Goal: Information Seeking & Learning: Learn about a topic

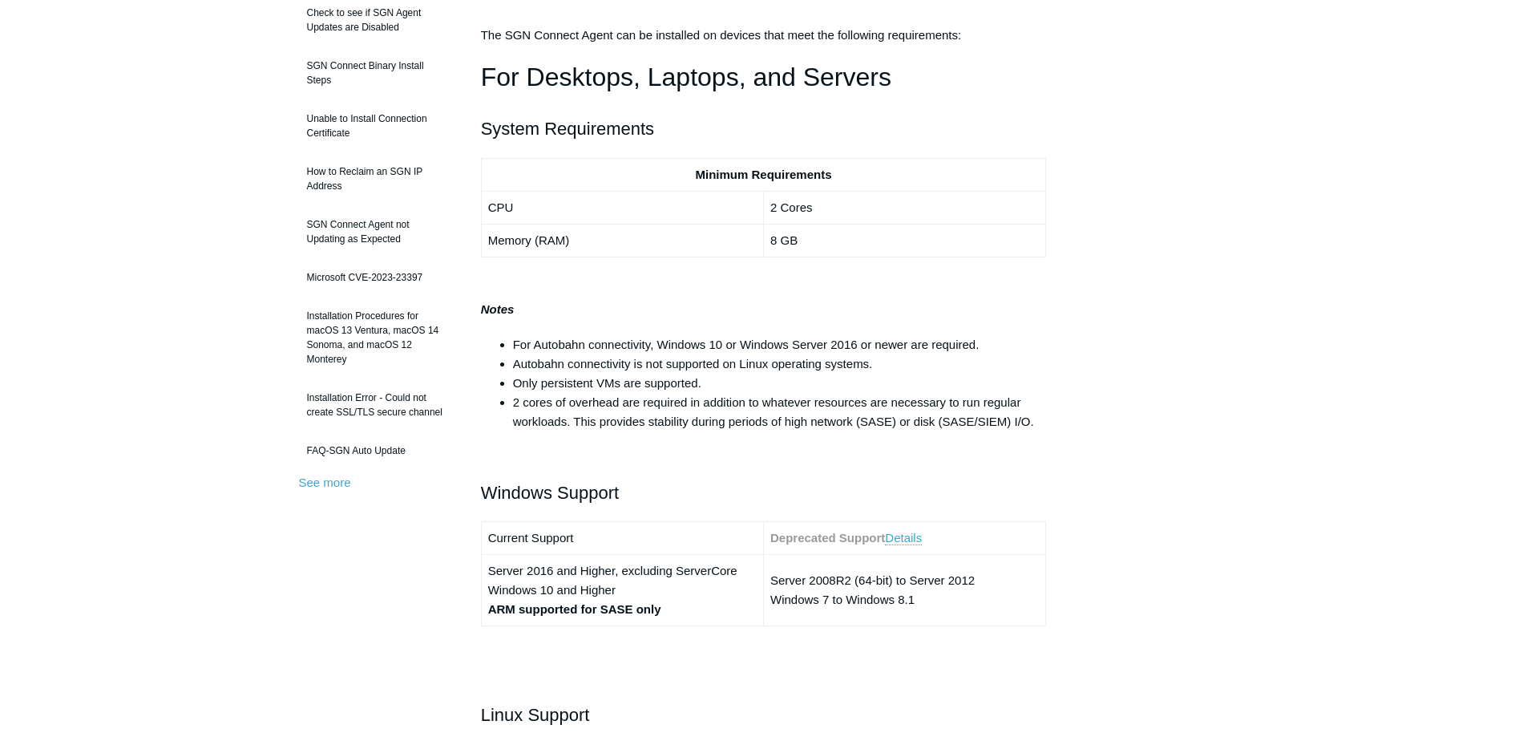
scroll to position [241, 0]
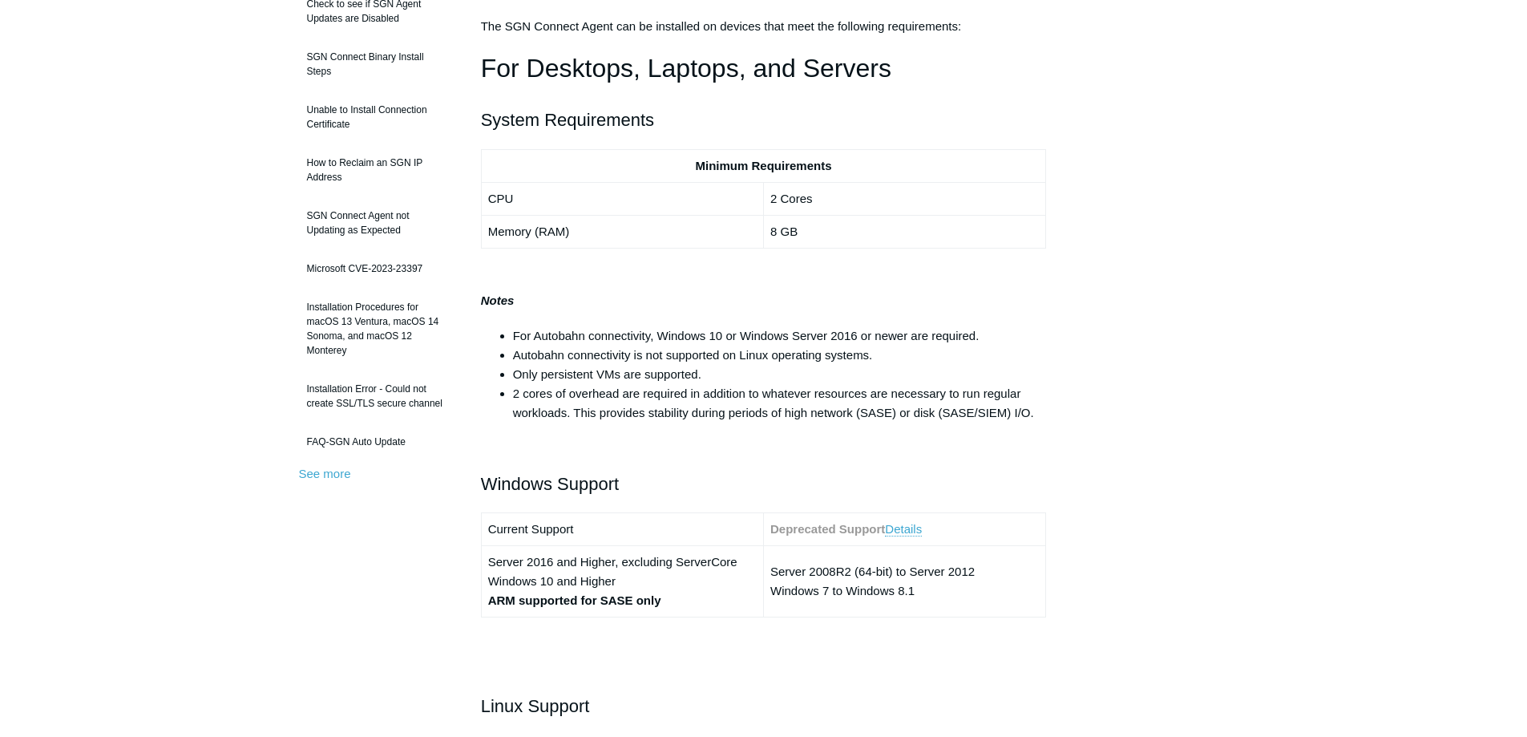
click at [757, 330] on li "For Autobahn connectivity, Windows 10 or Windows Server 2016 or newer are requi…" at bounding box center [780, 335] width 534 height 19
click at [709, 383] on li "Only persistent VMs are supported." at bounding box center [780, 374] width 534 height 19
click at [650, 374] on li "Only persistent VMs are supported." at bounding box center [780, 374] width 534 height 19
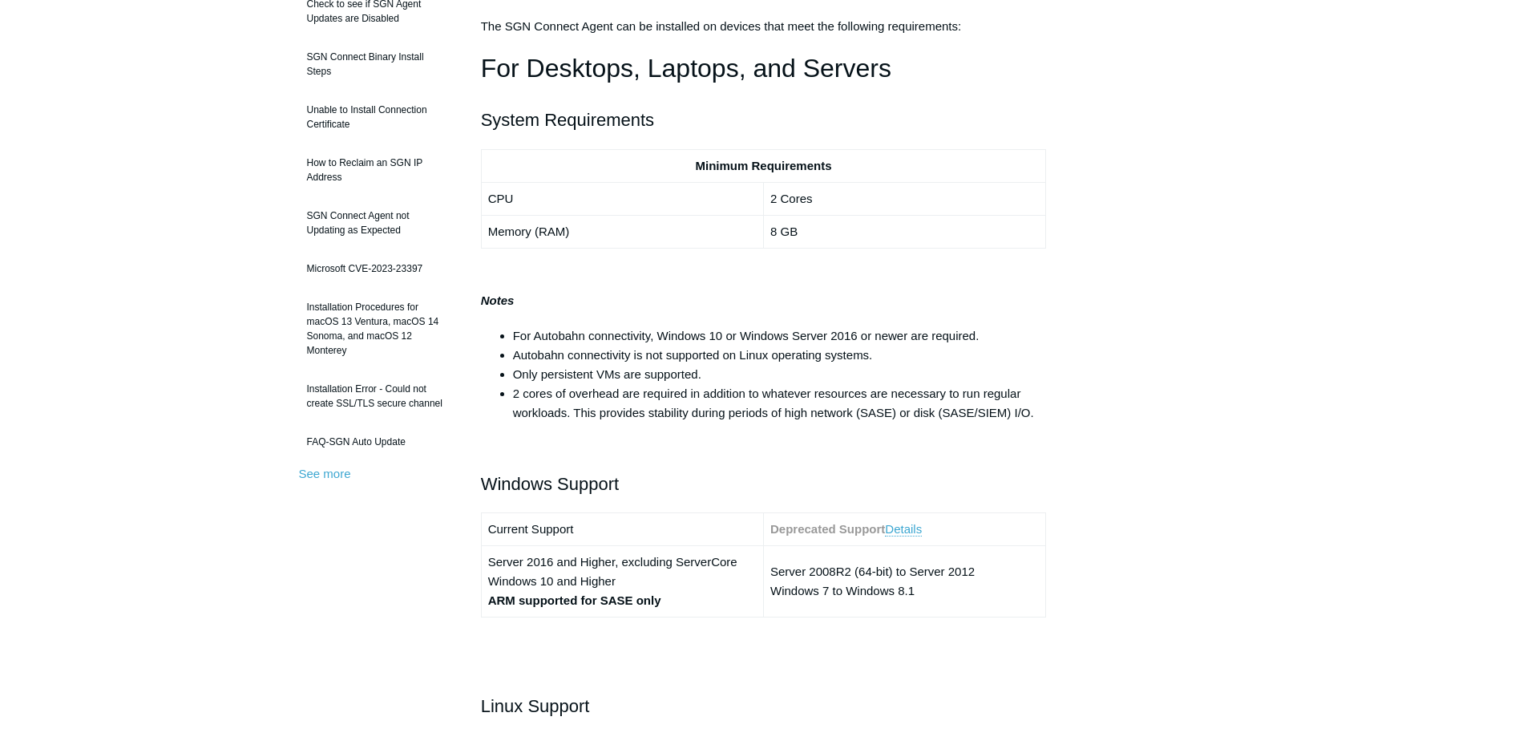
drag, startPoint x: 711, startPoint y: 368, endPoint x: 648, endPoint y: 343, distance: 68.0
click at [648, 343] on li "For Autobahn connectivity, Windows 10 or Windows Server 2016 or newer are requi…" at bounding box center [780, 335] width 534 height 19
drag, startPoint x: 728, startPoint y: 359, endPoint x: 655, endPoint y: 342, distance: 74.9
click at [655, 342] on li "For Autobahn connectivity, Windows 10 or Windows Server 2016 or newer are requi…" at bounding box center [780, 335] width 534 height 19
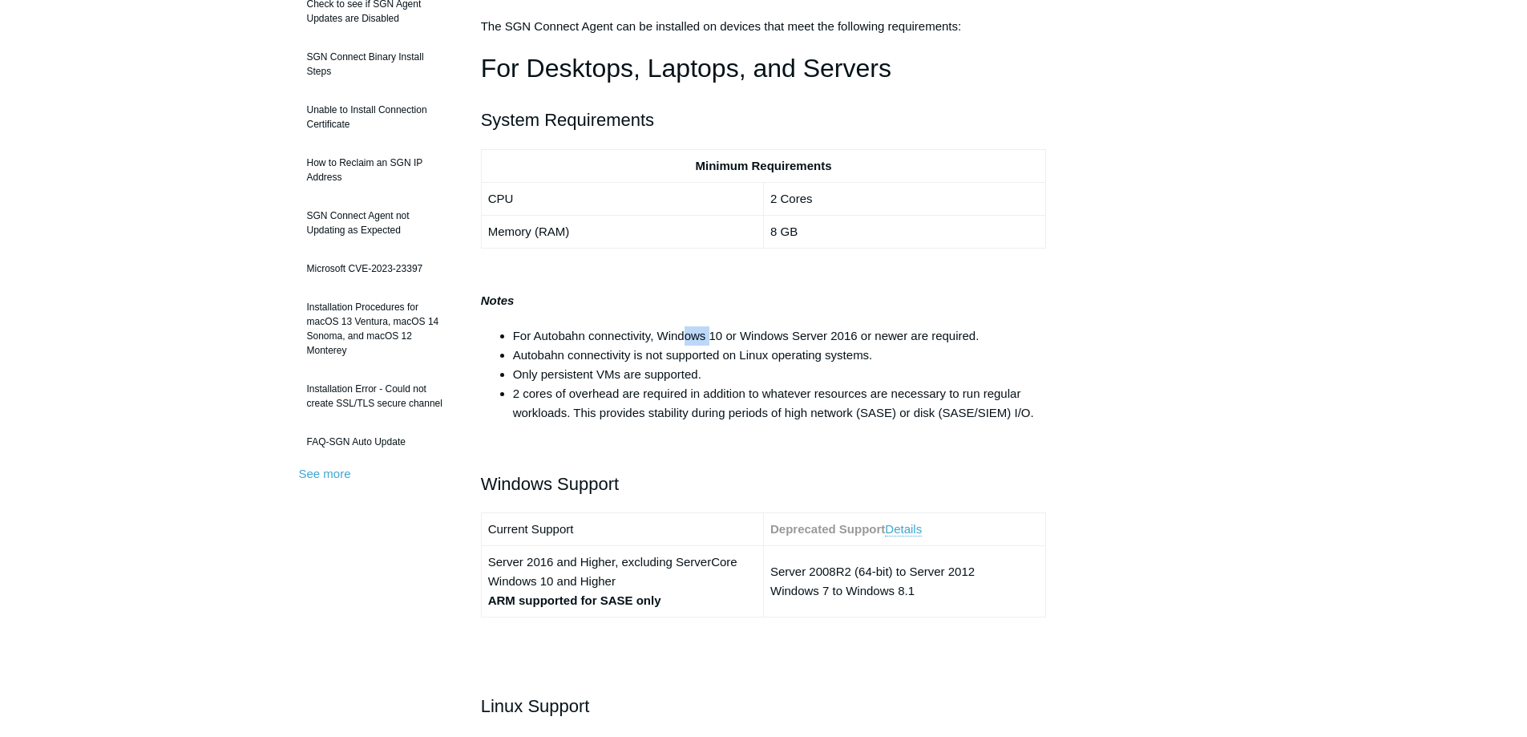
drag, startPoint x: 683, startPoint y: 340, endPoint x: 710, endPoint y: 343, distance: 26.7
click at [710, 343] on li "For Autobahn connectivity, Windows 10 or Windows Server 2016 or newer are requi…" at bounding box center [780, 335] width 534 height 19
click at [678, 350] on li "Autobahn connectivity is not supported on Linux operating systems." at bounding box center [780, 355] width 534 height 19
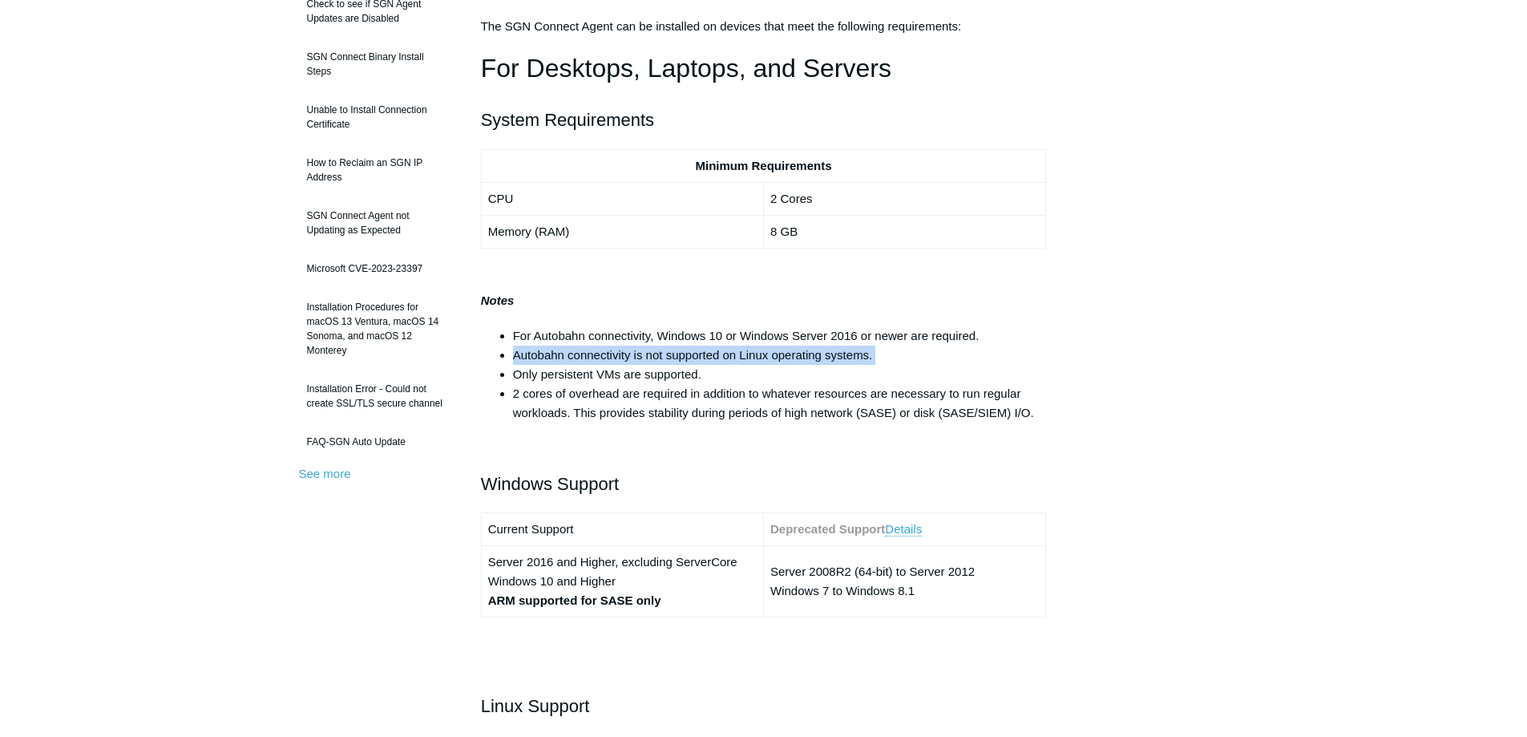
click at [644, 353] on li "Autobahn connectivity is not supported on Linux operating systems." at bounding box center [780, 355] width 534 height 19
click at [653, 397] on li "2 cores of overhead are required in addition to whatever resources are necessar…" at bounding box center [780, 403] width 534 height 38
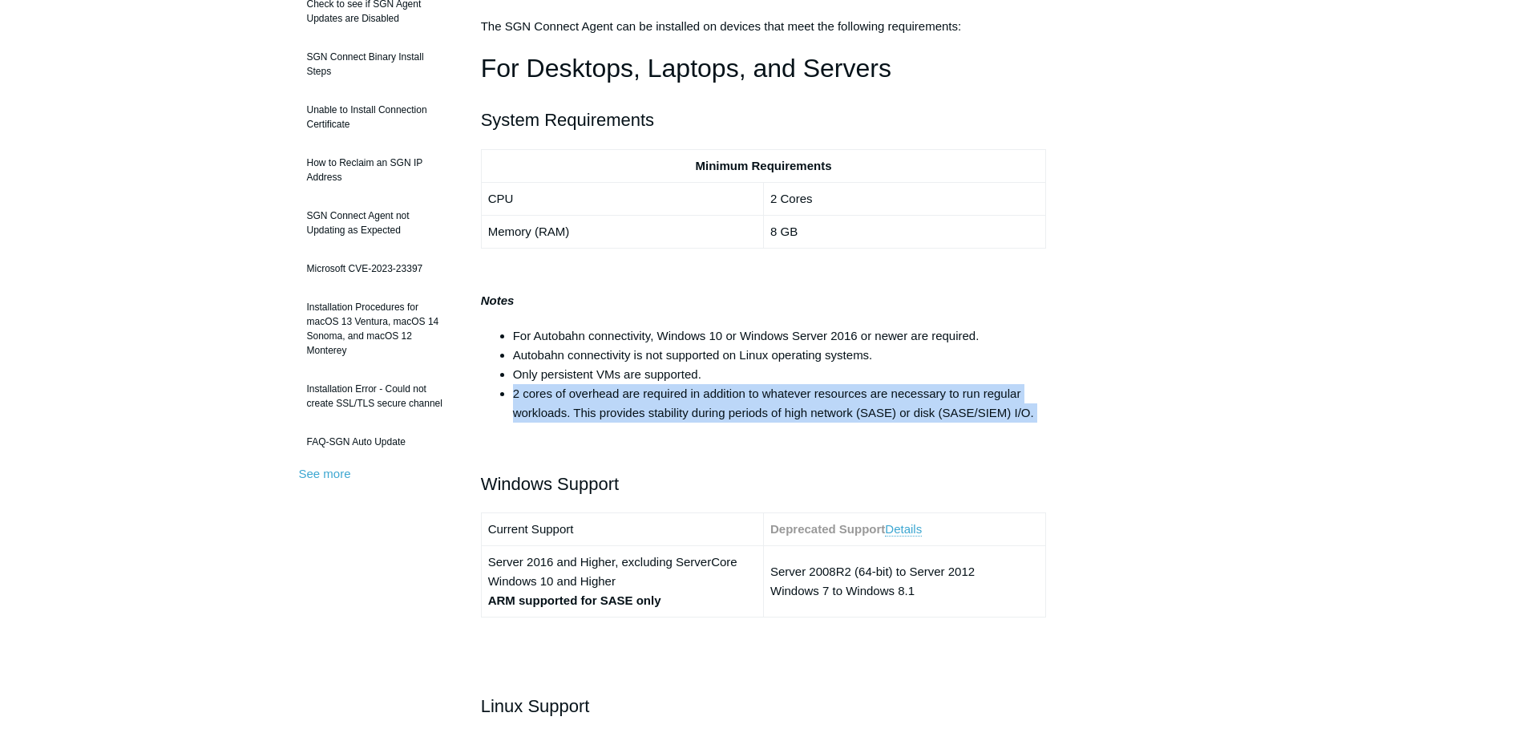
click at [653, 397] on li "2 cores of overhead are required in addition to whatever resources are necessar…" at bounding box center [780, 403] width 534 height 38
click at [669, 396] on li "2 cores of overhead are required in addition to whatever resources are necessar…" at bounding box center [780, 403] width 534 height 38
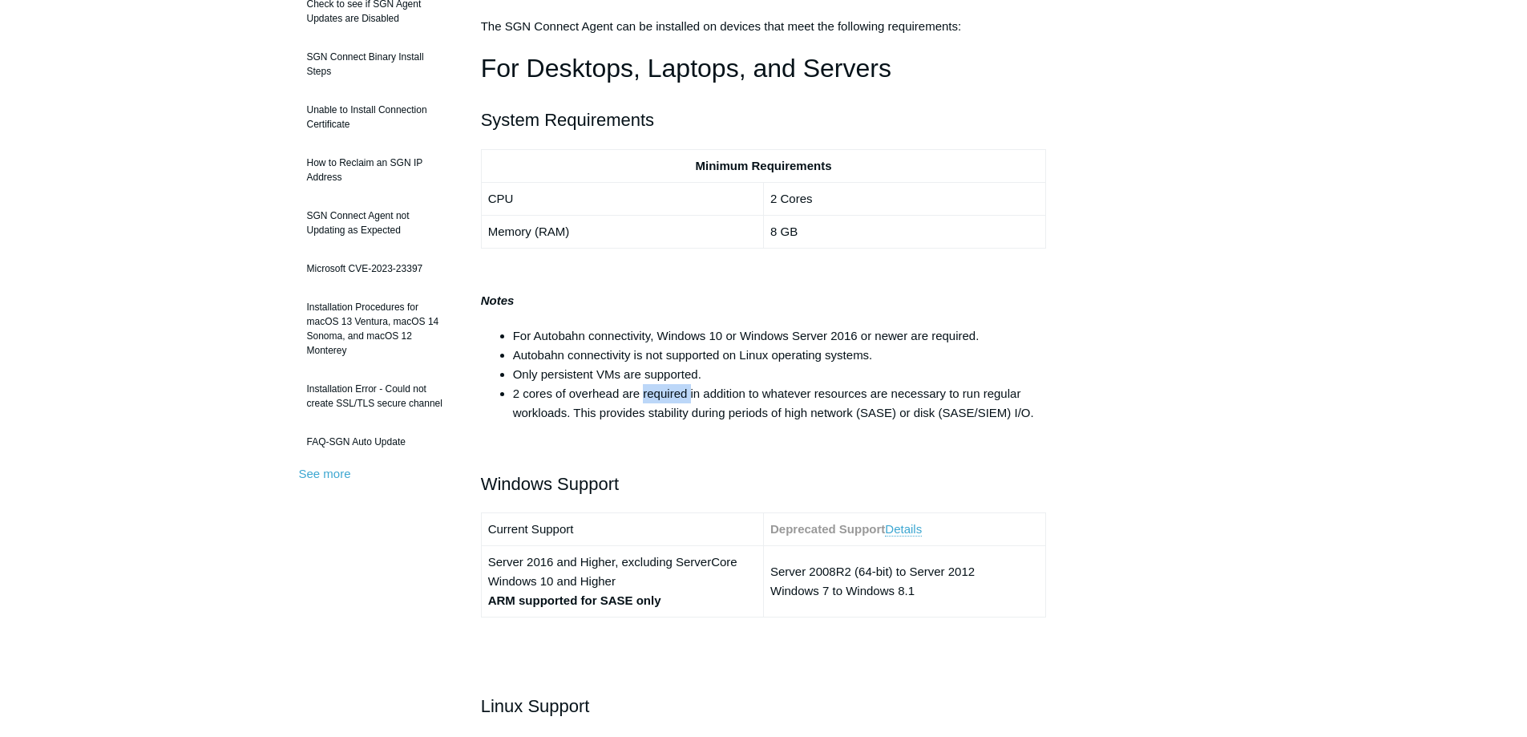
click at [669, 396] on li "2 cores of overhead are required in addition to whatever resources are necessar…" at bounding box center [780, 403] width 534 height 38
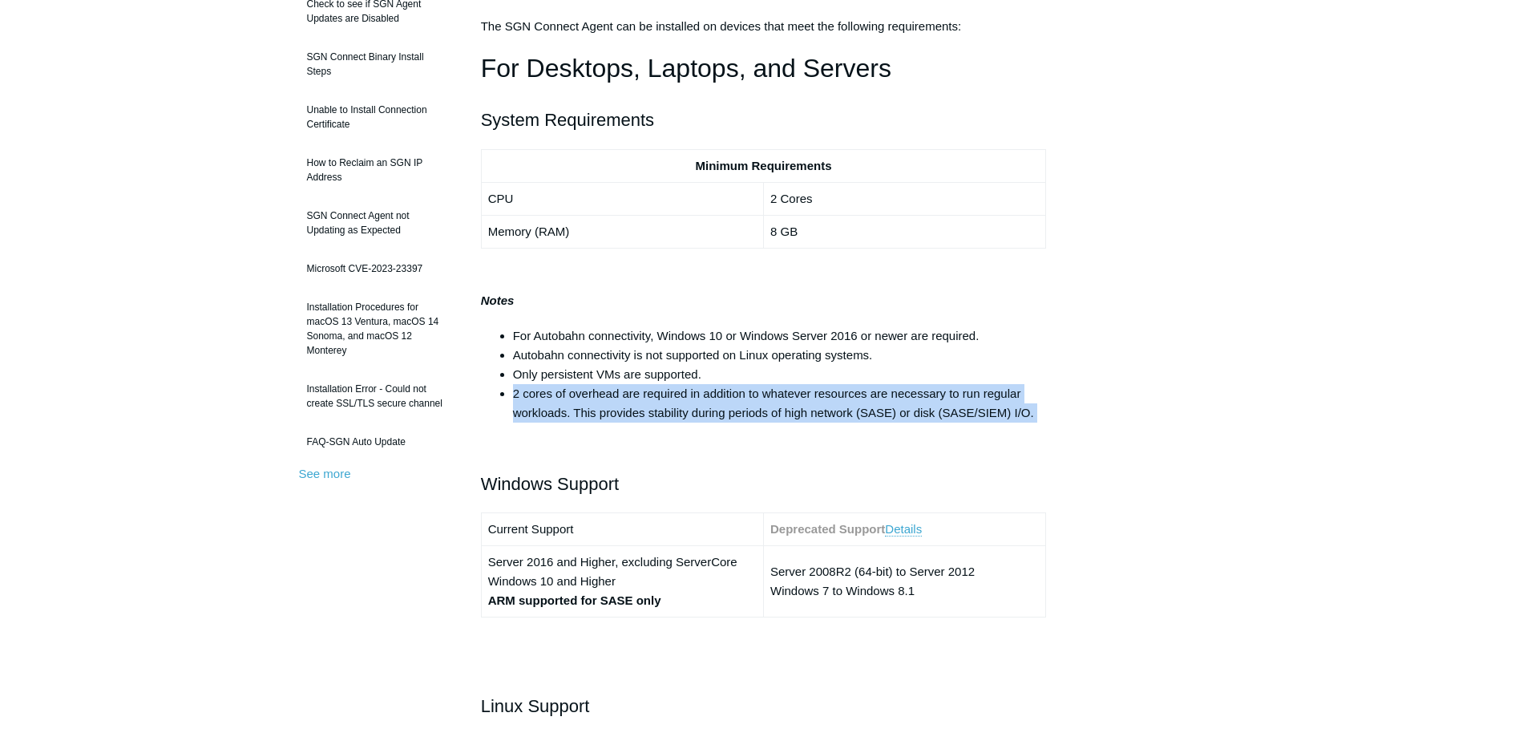
click at [669, 396] on li "2 cores of overhead are required in addition to whatever resources are necessar…" at bounding box center [780, 403] width 534 height 38
click at [731, 389] on li "2 cores of overhead are required in addition to whatever resources are necessar…" at bounding box center [780, 403] width 534 height 38
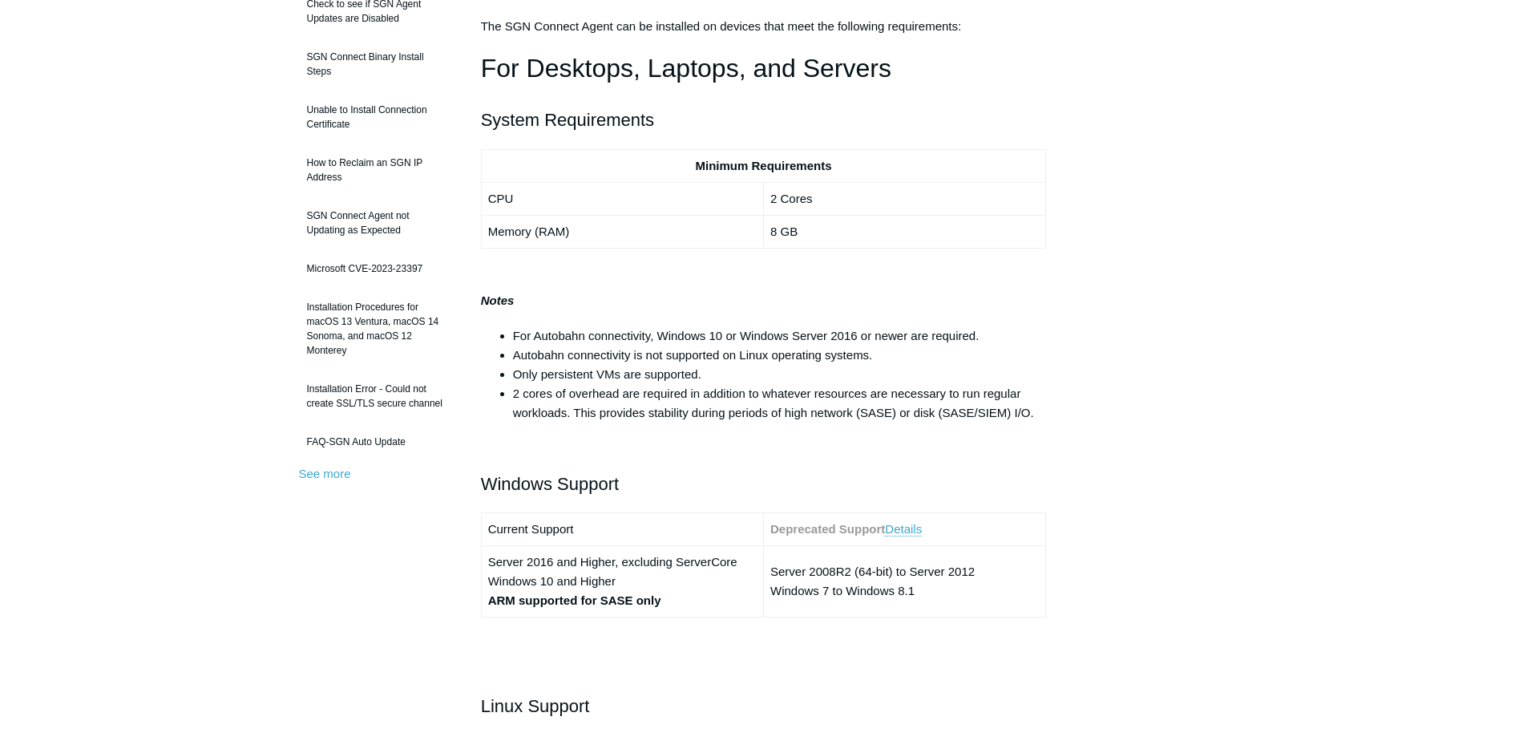
drag, startPoint x: 733, startPoint y: 374, endPoint x: 688, endPoint y: 365, distance: 45.8
click at [688, 365] on li "Only persistent VMs are supported." at bounding box center [780, 374] width 534 height 19
drag, startPoint x: 730, startPoint y: 370, endPoint x: 708, endPoint y: 365, distance: 23.1
drag, startPoint x: 708, startPoint y: 365, endPoint x: 663, endPoint y: 354, distance: 46.1
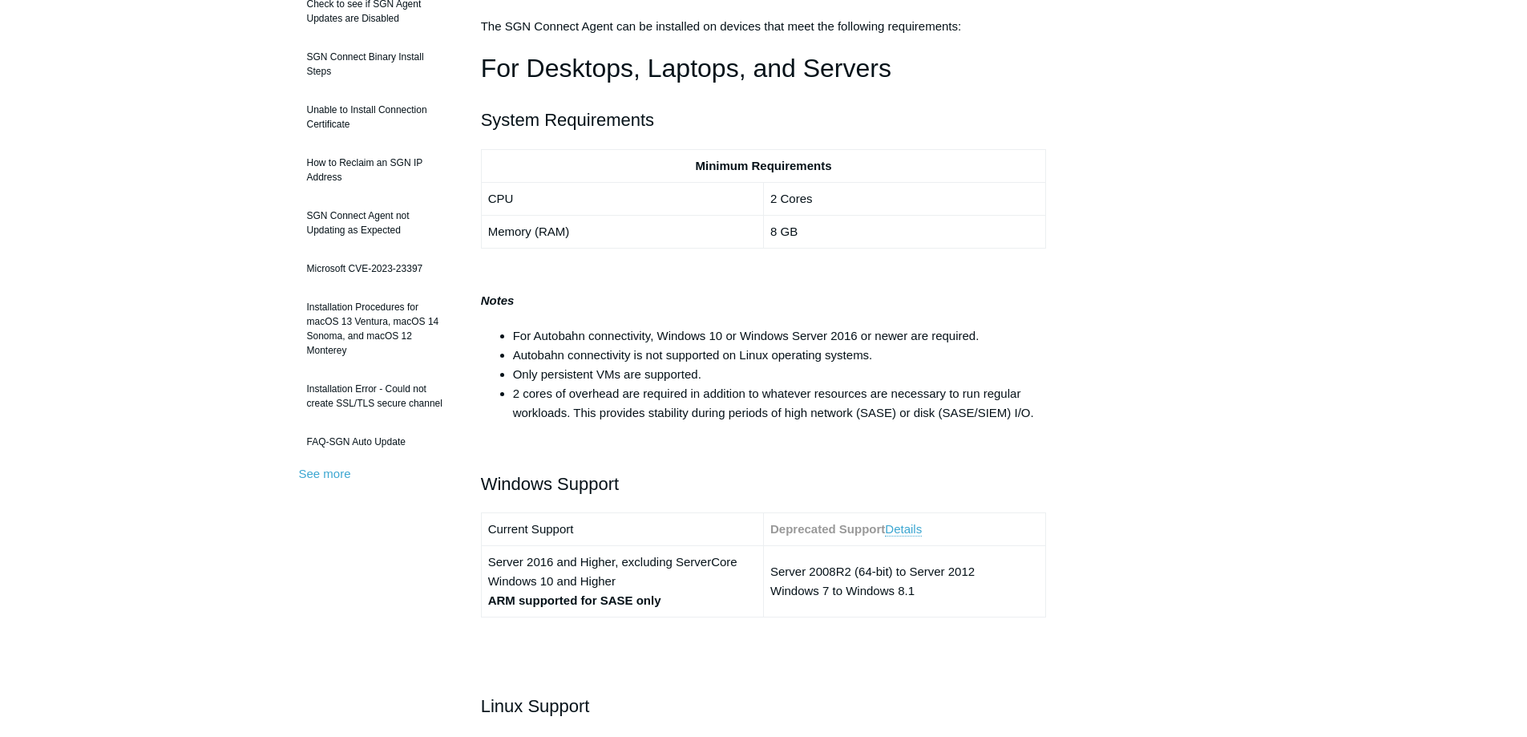
click at [663, 354] on li "Autobahn connectivity is not supported on Linux operating systems." at bounding box center [780, 355] width 534 height 19
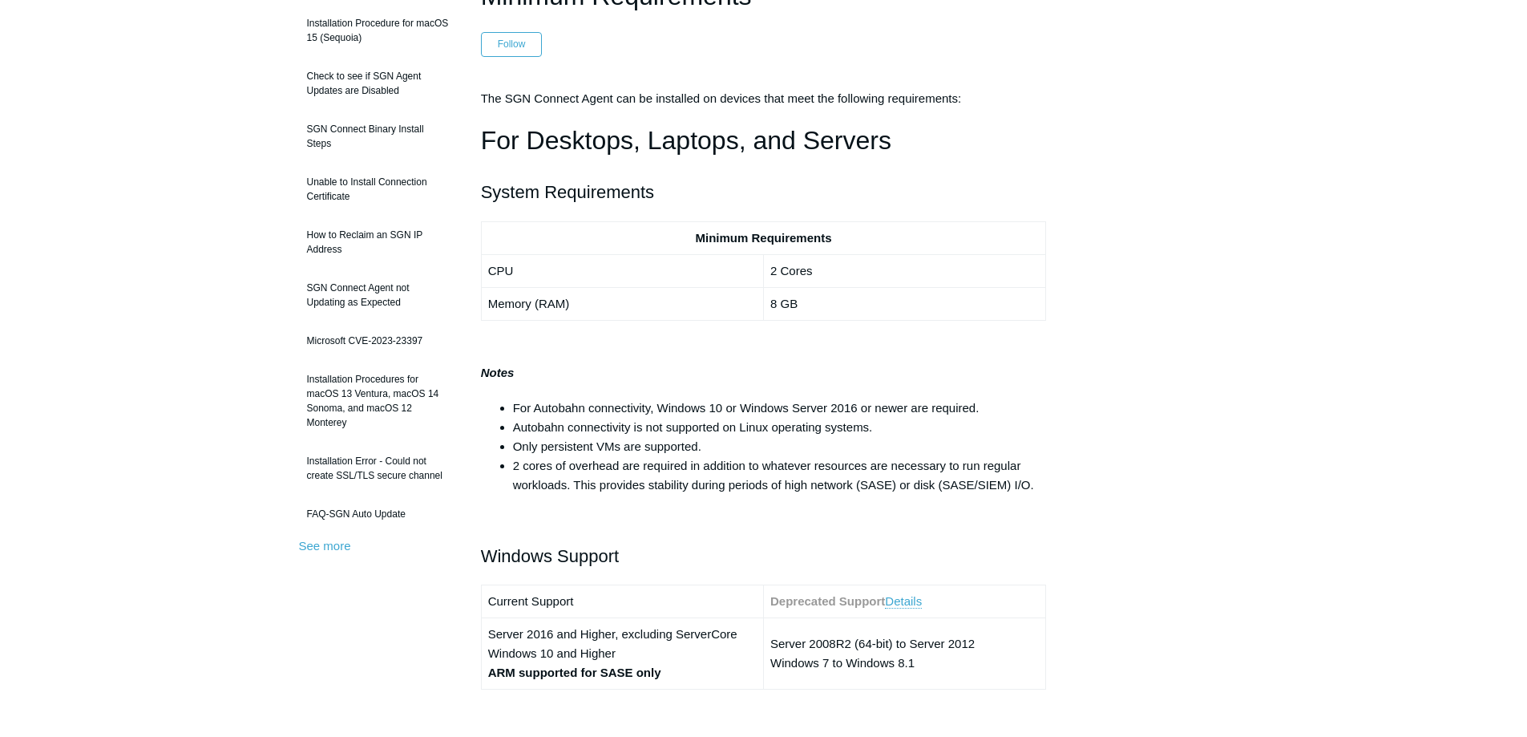
scroll to position [160, 0]
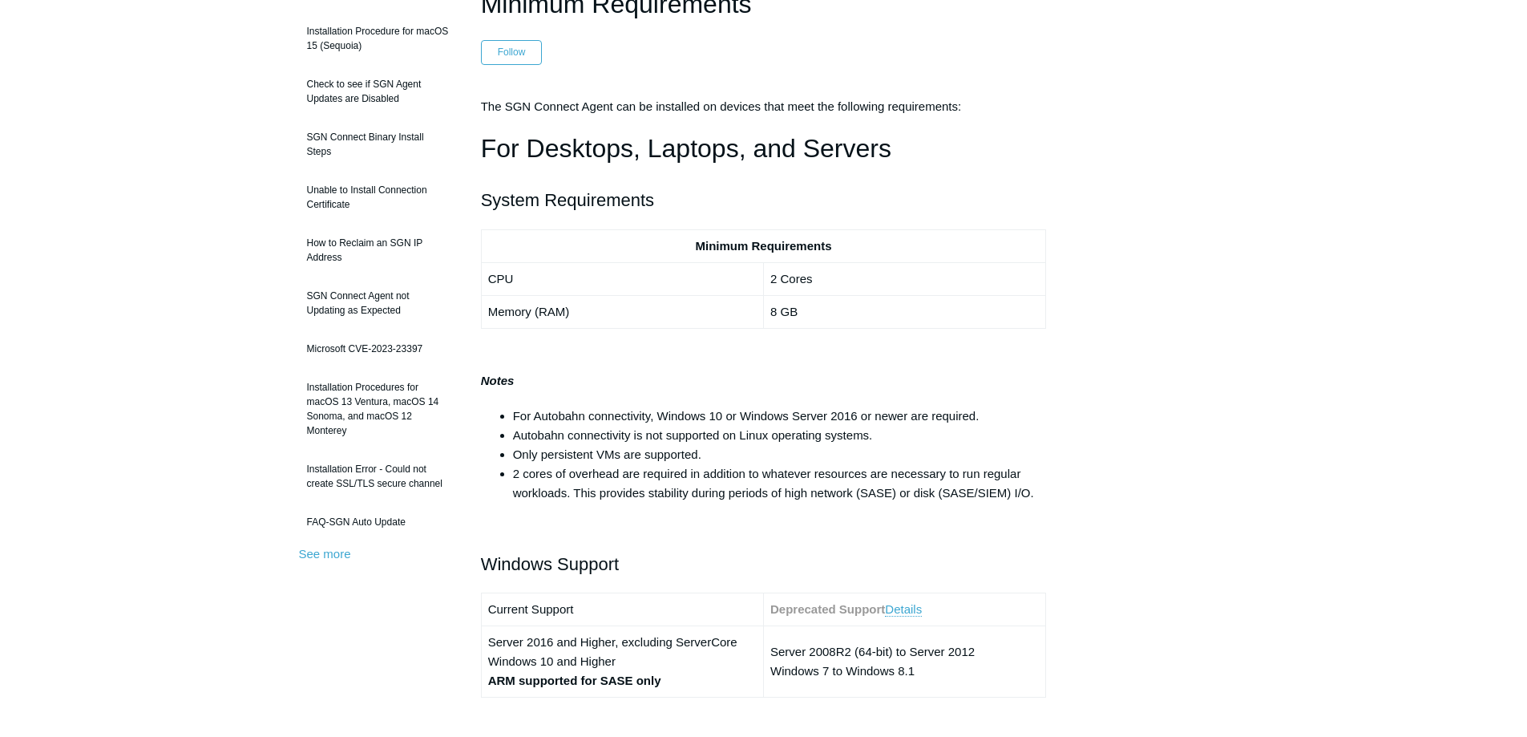
drag, startPoint x: 1180, startPoint y: 391, endPoint x: 1171, endPoint y: 382, distance: 12.5
drag, startPoint x: 1171, startPoint y: 382, endPoint x: 1141, endPoint y: 349, distance: 45.4
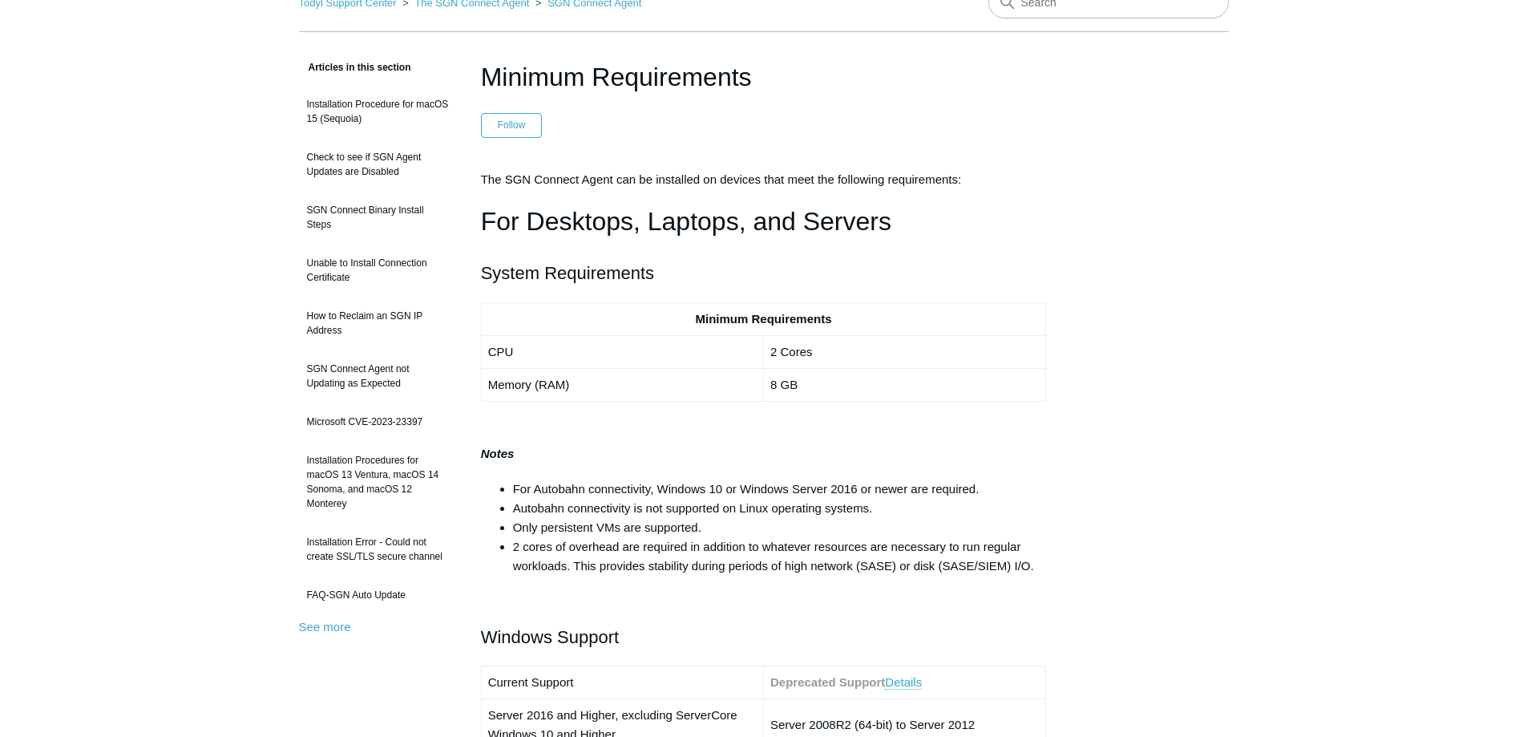
scroll to position [80, 0]
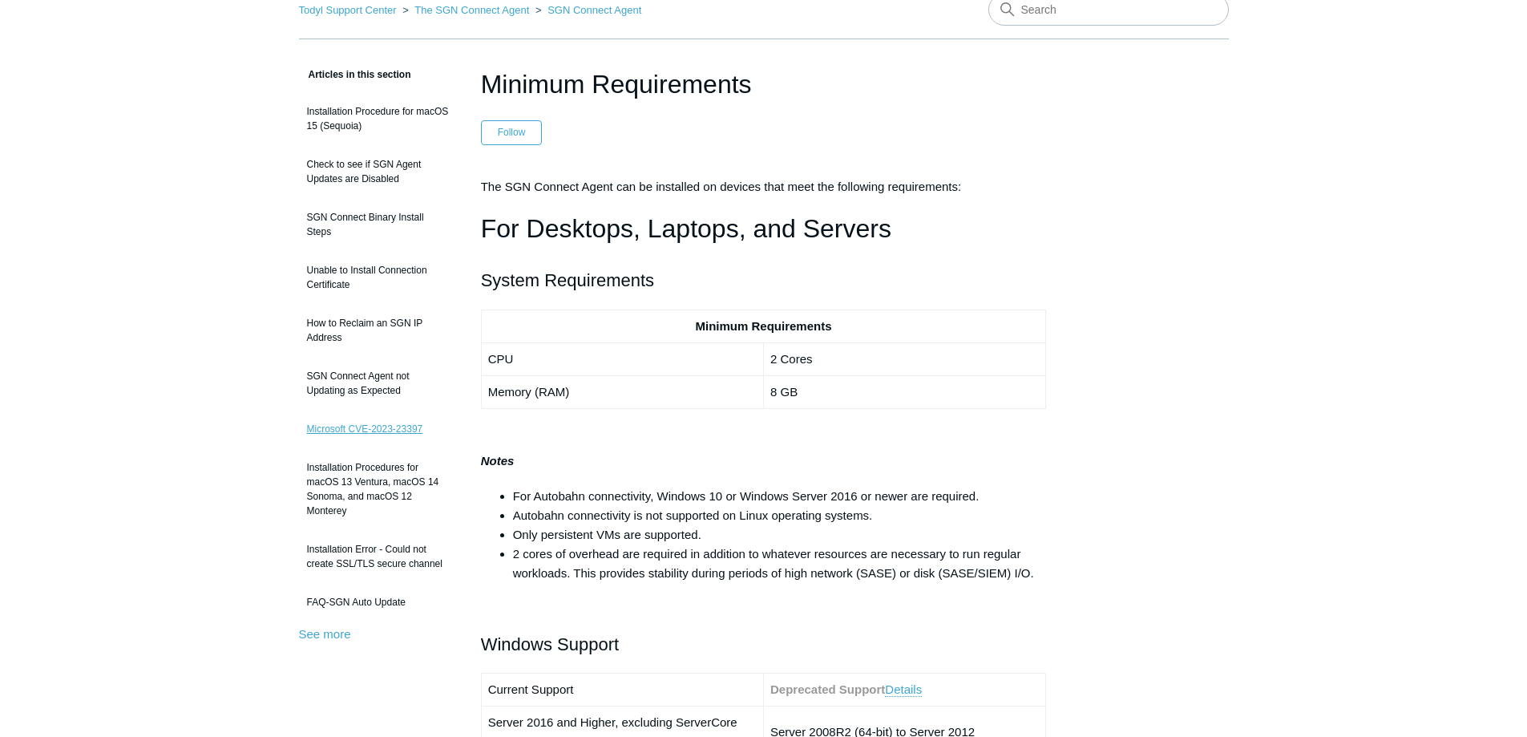
click at [363, 426] on link "Microsoft CVE-2023-23397" at bounding box center [378, 429] width 158 height 30
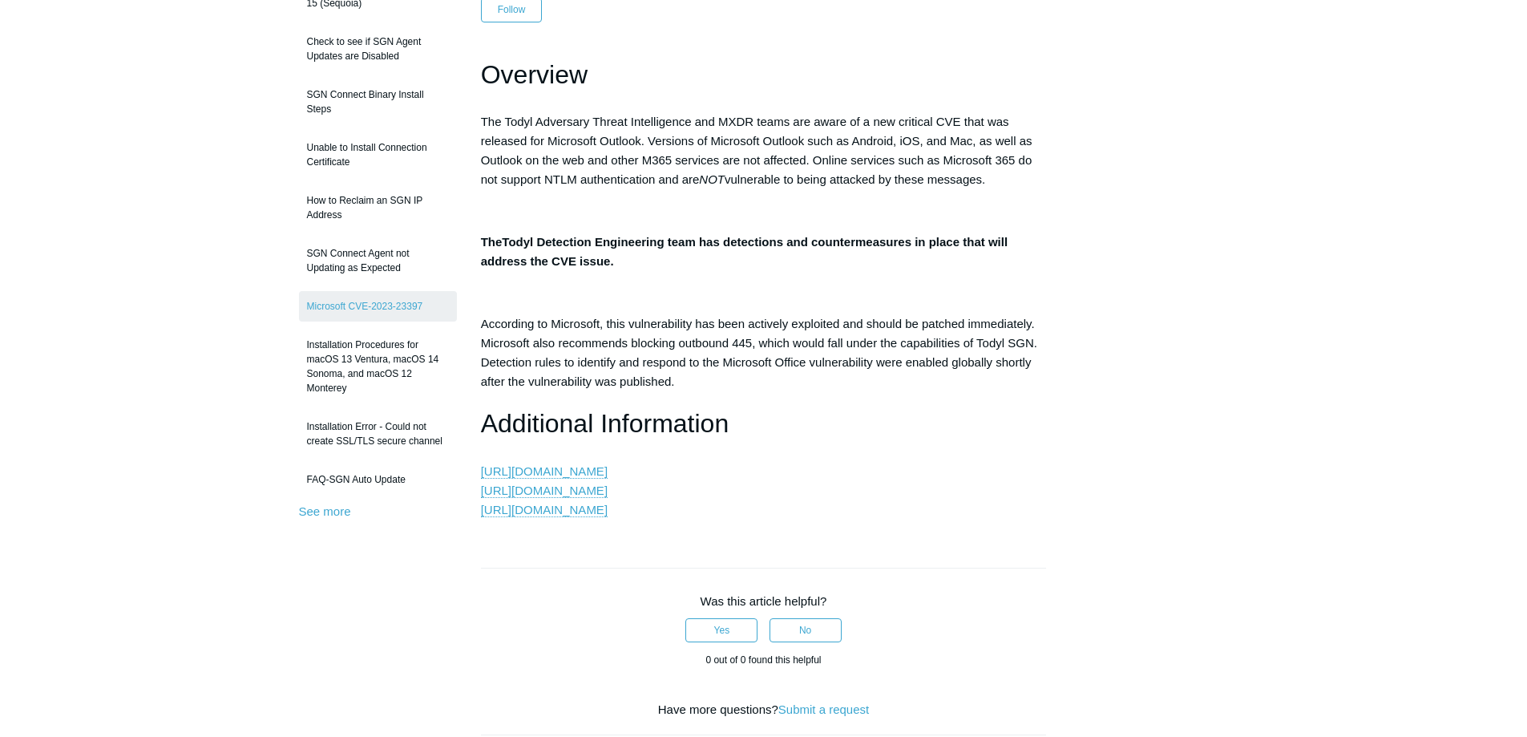
scroll to position [241, 0]
